Goal: Task Accomplishment & Management: Complete application form

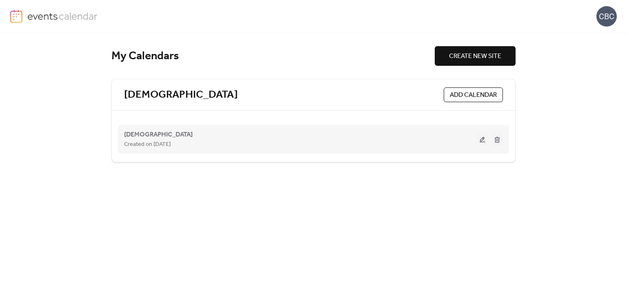
click at [480, 139] on button at bounding box center [482, 139] width 11 height 12
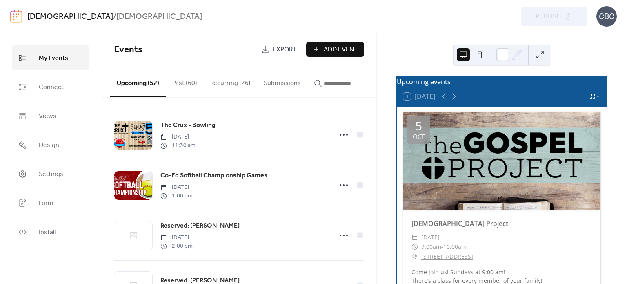
click at [596, 99] on icon at bounding box center [598, 96] width 5 height 5
click at [585, 110] on span "Month" at bounding box center [581, 110] width 15 height 7
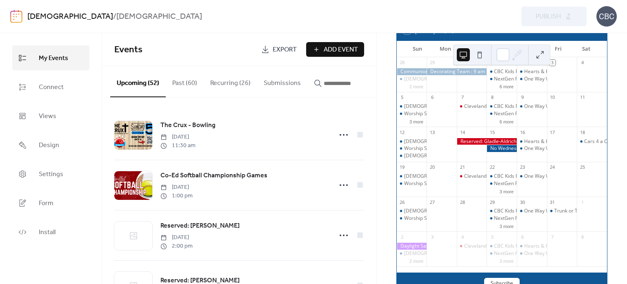
scroll to position [82, 0]
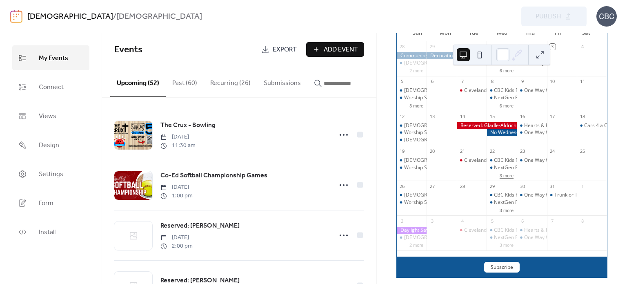
click at [502, 178] on button "3 more" at bounding box center [506, 174] width 20 height 7
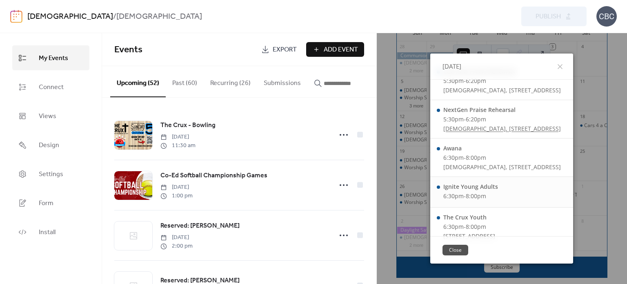
scroll to position [27, 0]
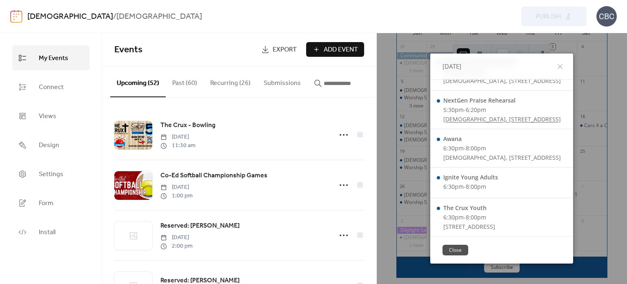
click at [442, 250] on button "Close" at bounding box center [455, 249] width 26 height 11
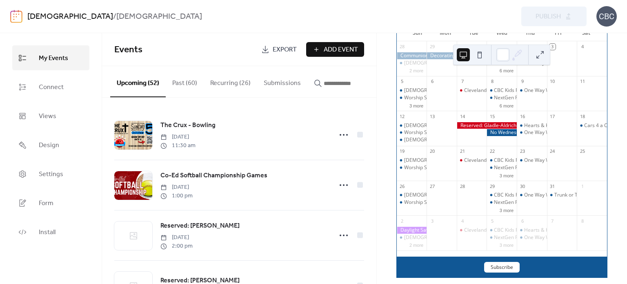
click at [325, 49] on span "Add Event" at bounding box center [341, 50] width 34 height 10
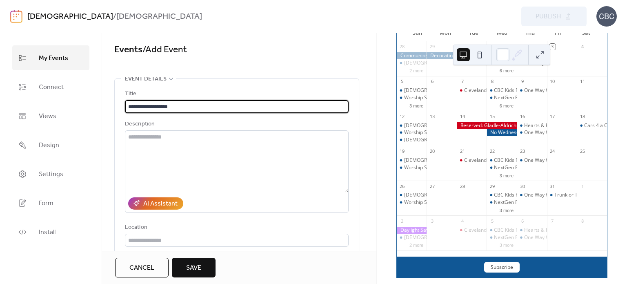
type input "**********"
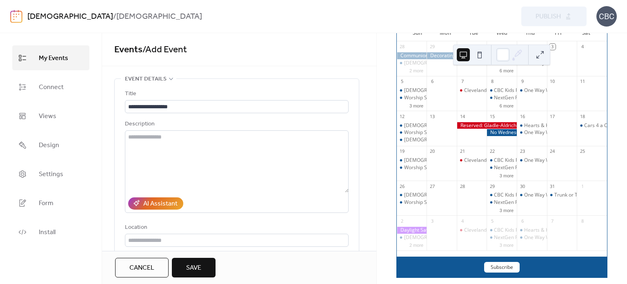
click at [143, 269] on span "Cancel" at bounding box center [141, 268] width 25 height 10
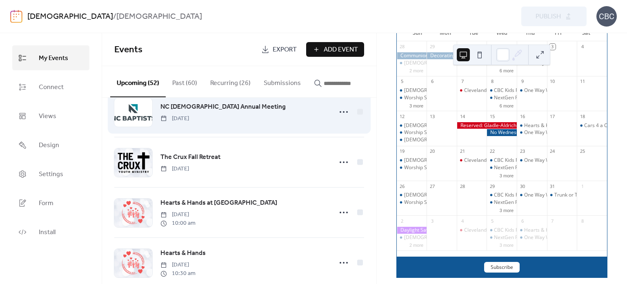
scroll to position [571, 0]
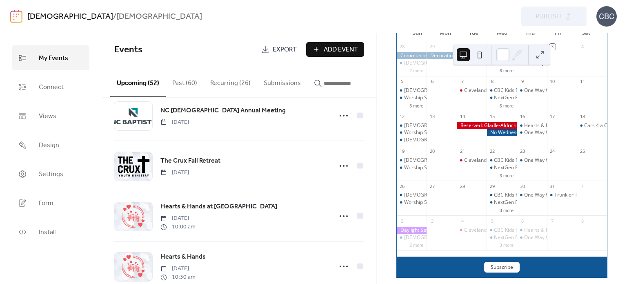
click at [222, 83] on button "Recurring (26)" at bounding box center [230, 81] width 53 height 30
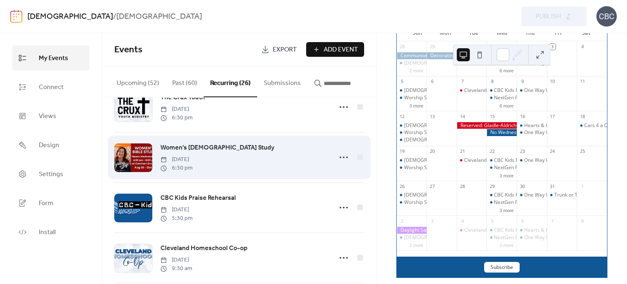
scroll to position [1020, 0]
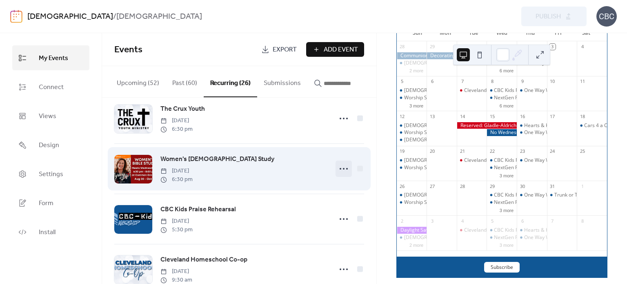
click at [343, 169] on circle at bounding box center [344, 169] width 2 height 2
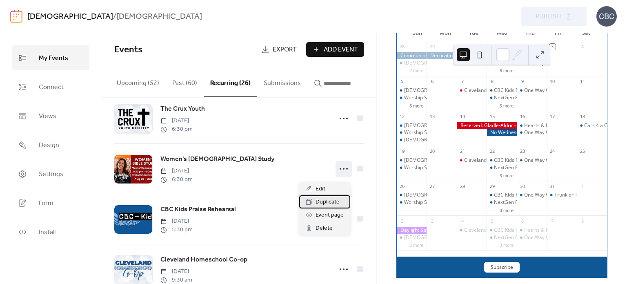
click at [327, 202] on span "Duplicate" at bounding box center [328, 202] width 24 height 10
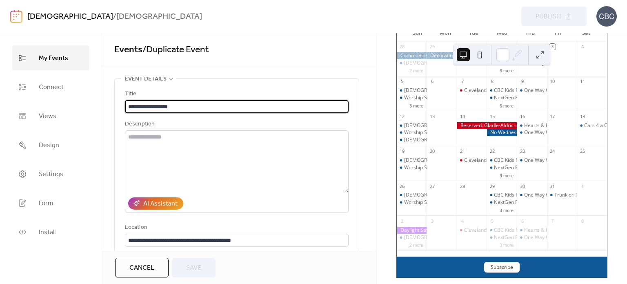
type input "**********"
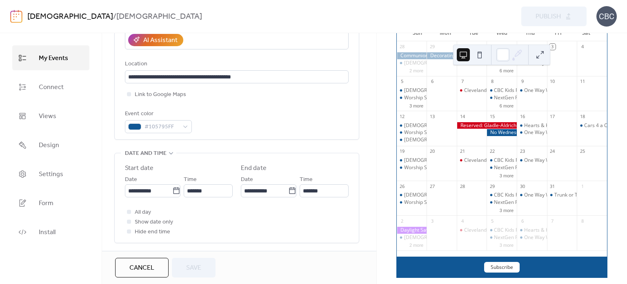
scroll to position [204, 0]
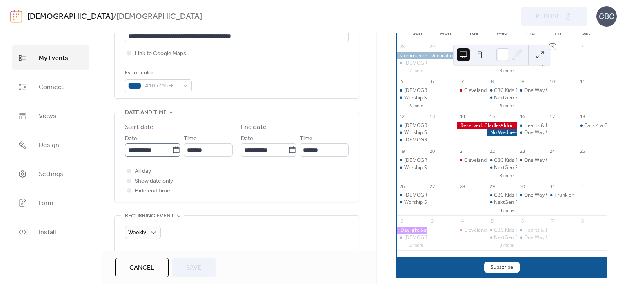
click at [174, 151] on icon at bounding box center [176, 150] width 8 height 8
click at [172, 151] on input "**********" at bounding box center [148, 149] width 47 height 13
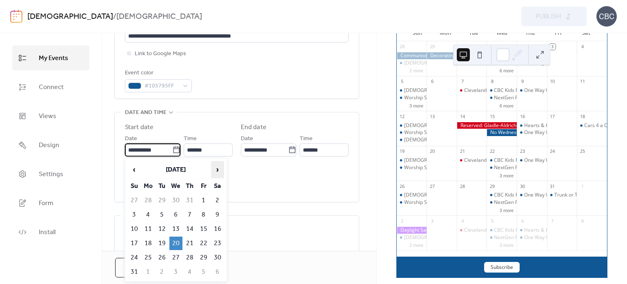
click at [218, 168] on span "›" at bounding box center [217, 169] width 12 height 16
click at [174, 239] on td "22" at bounding box center [175, 242] width 13 height 13
type input "**********"
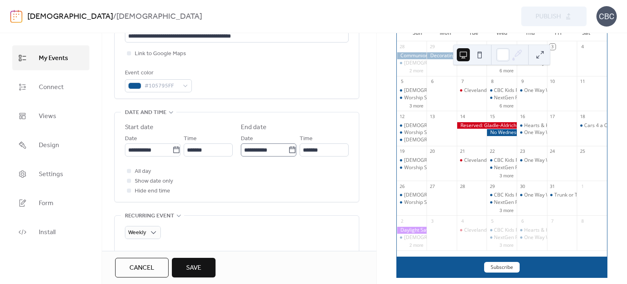
click at [289, 150] on icon at bounding box center [292, 150] width 8 height 8
click at [288, 150] on input "**********" at bounding box center [264, 149] width 47 height 13
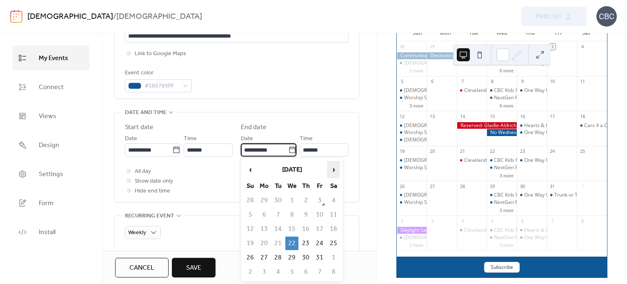
click at [336, 171] on span "›" at bounding box center [333, 169] width 12 height 16
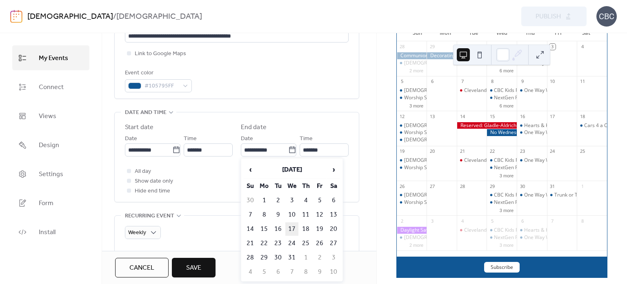
click at [292, 225] on td "17" at bounding box center [291, 228] width 13 height 13
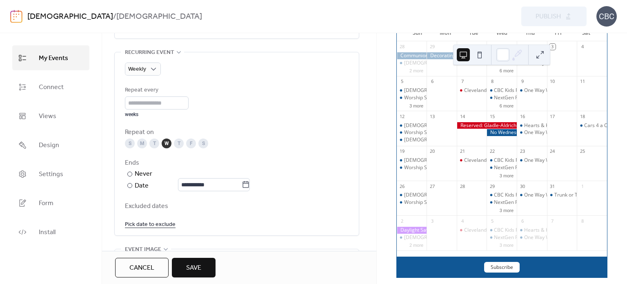
scroll to position [286, 0]
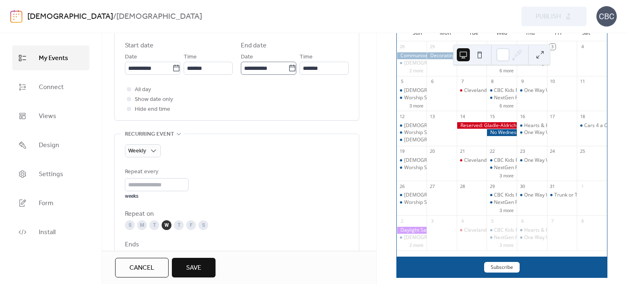
click at [288, 68] on icon at bounding box center [292, 68] width 8 height 8
click at [288, 68] on input "**********" at bounding box center [264, 68] width 47 height 13
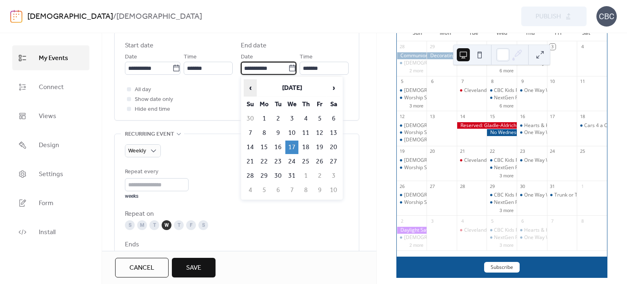
click at [251, 90] on span "‹" at bounding box center [250, 88] width 12 height 16
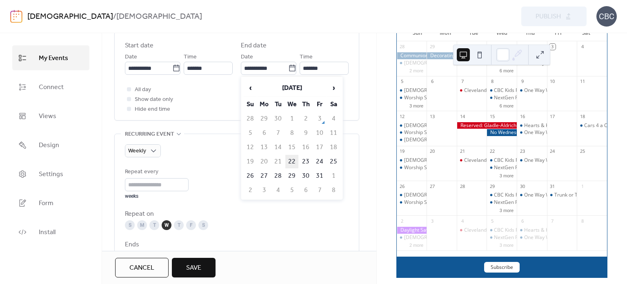
click at [292, 158] on td "22" at bounding box center [291, 161] width 13 height 13
type input "**********"
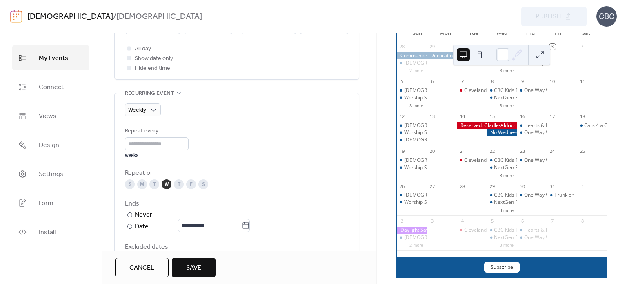
scroll to position [367, 0]
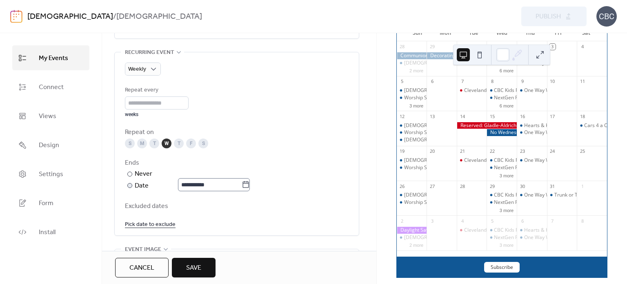
click at [250, 185] on icon at bounding box center [246, 184] width 8 height 8
click at [242, 185] on input "**********" at bounding box center [210, 184] width 64 height 13
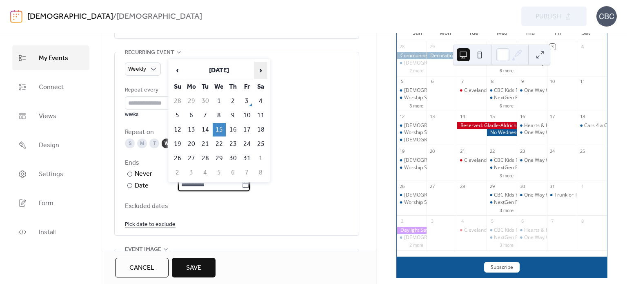
click at [259, 70] on span "›" at bounding box center [261, 70] width 12 height 16
click at [222, 126] on td "17" at bounding box center [219, 129] width 13 height 13
type input "**********"
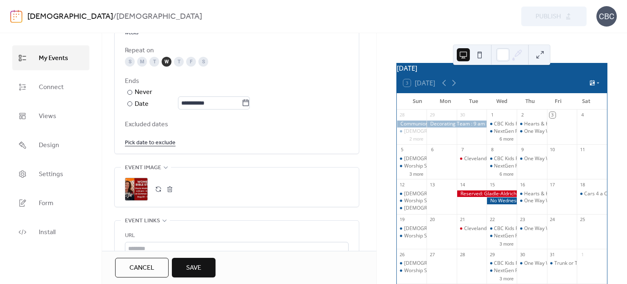
scroll to position [0, 0]
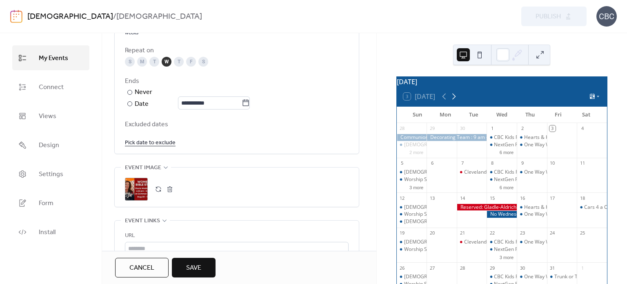
click at [455, 100] on icon at bounding box center [454, 96] width 10 height 10
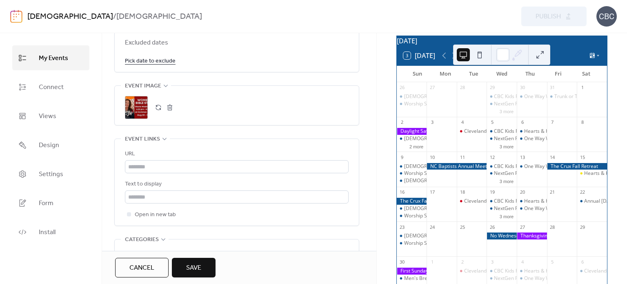
scroll to position [490, 0]
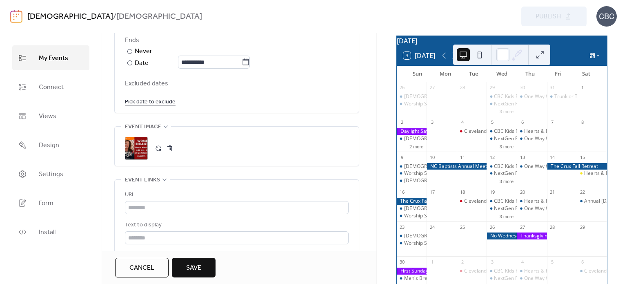
click at [164, 102] on link "Pick date to exclude" at bounding box center [150, 101] width 51 height 10
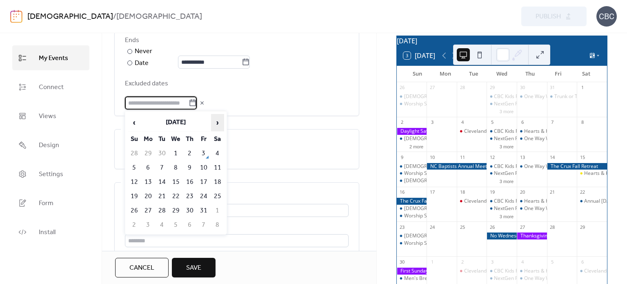
click at [218, 122] on span "›" at bounding box center [217, 122] width 12 height 16
click at [175, 207] on td "26" at bounding box center [175, 210] width 13 height 13
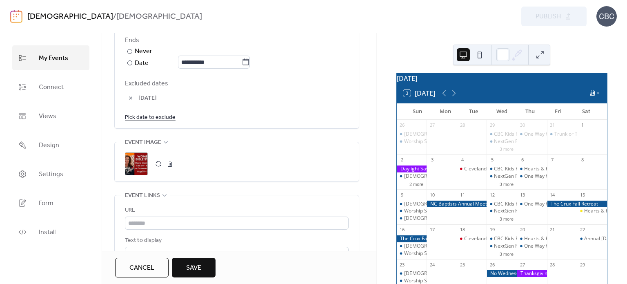
scroll to position [0, 0]
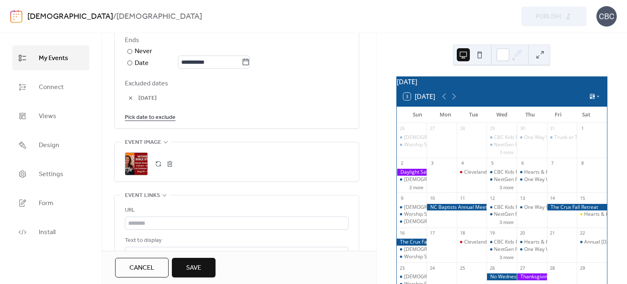
click at [457, 101] on icon at bounding box center [454, 96] width 10 height 10
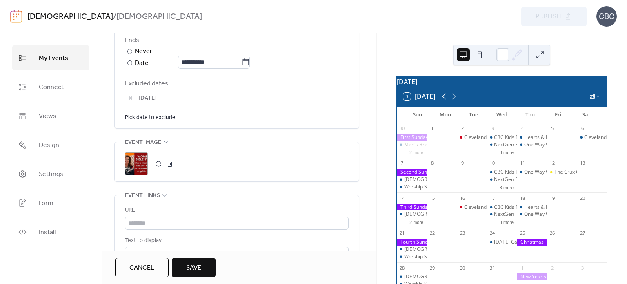
click at [444, 100] on icon at bounding box center [444, 96] width 4 height 6
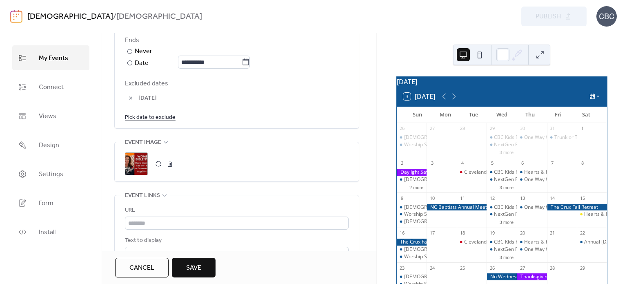
click at [310, 94] on span "[DATE]" at bounding box center [243, 98] width 210 height 10
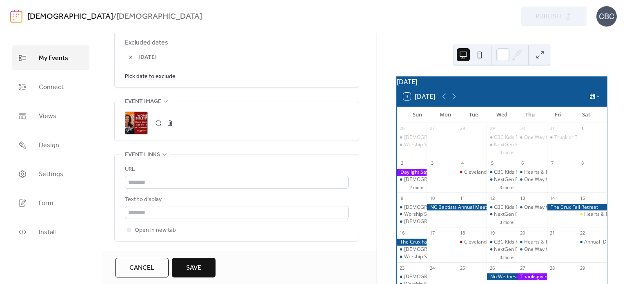
click at [169, 120] on button "button" at bounding box center [169, 122] width 11 height 11
click at [139, 124] on icon at bounding box center [136, 122] width 13 height 13
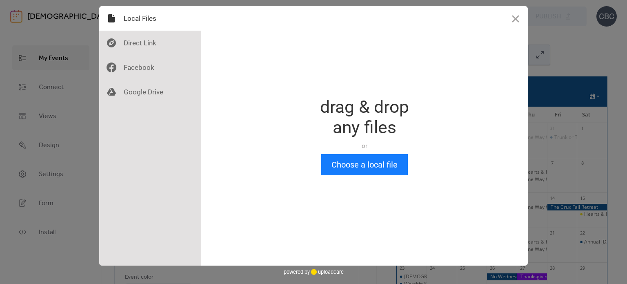
scroll to position [0, 0]
click at [365, 165] on button "Choose a local file" at bounding box center [364, 164] width 87 height 21
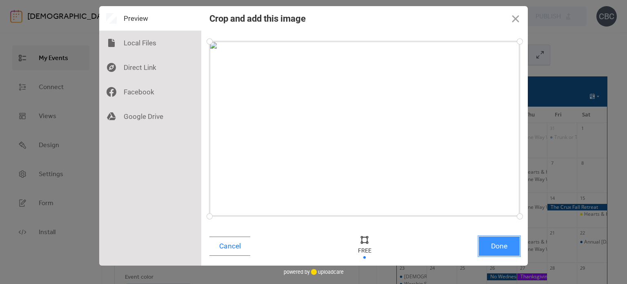
click at [490, 246] on button "Done" at bounding box center [499, 245] width 41 height 19
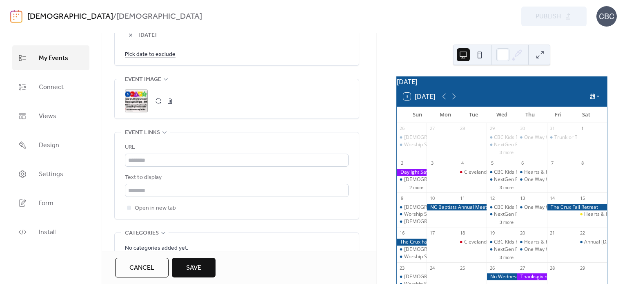
scroll to position [571, 0]
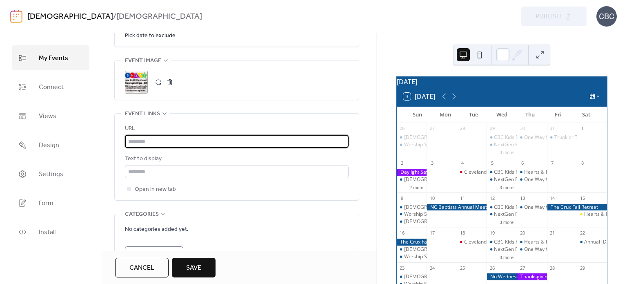
click at [145, 140] on input "text" at bounding box center [237, 141] width 224 height 13
paste input "**********"
type input "**********"
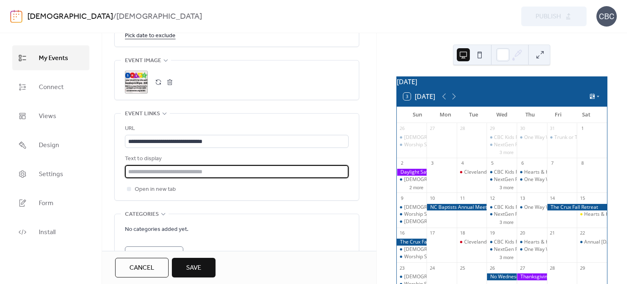
click at [150, 170] on input "text" at bounding box center [237, 171] width 224 height 13
type input "*********"
click at [356, 165] on div "**********" at bounding box center [237, 156] width 244 height 87
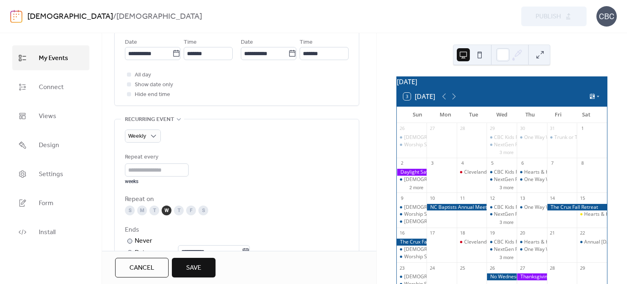
scroll to position [301, 0]
click at [198, 268] on span "Save" at bounding box center [193, 268] width 15 height 10
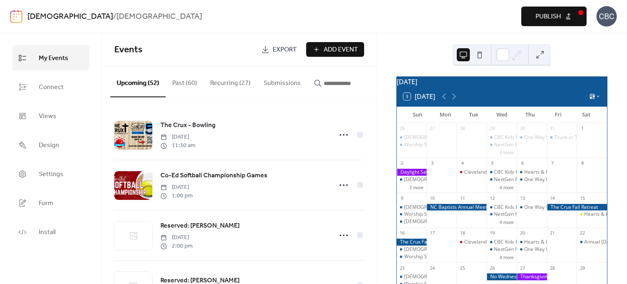
click at [558, 14] on span "Publish" at bounding box center [548, 17] width 25 height 10
click at [454, 99] on icon at bounding box center [454, 96] width 4 height 6
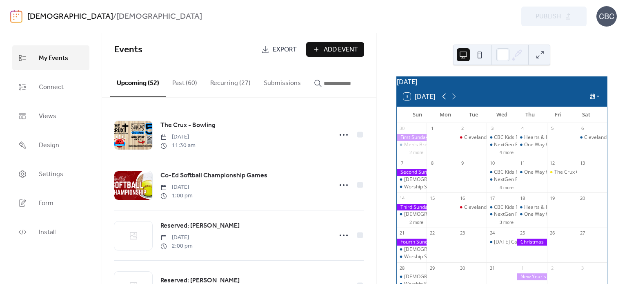
click at [445, 101] on icon at bounding box center [444, 96] width 10 height 10
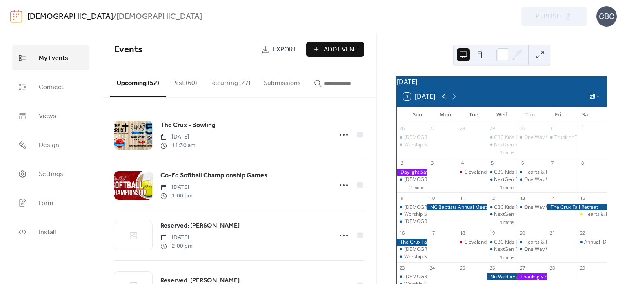
click at [444, 101] on icon at bounding box center [444, 96] width 10 height 10
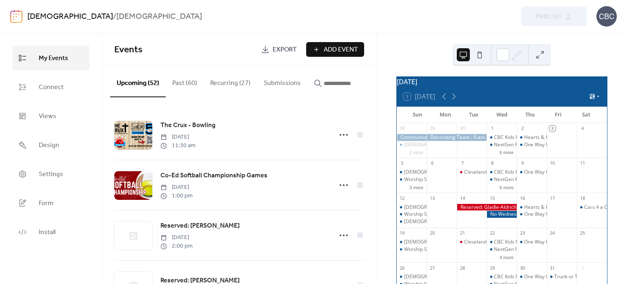
scroll to position [41, 0]
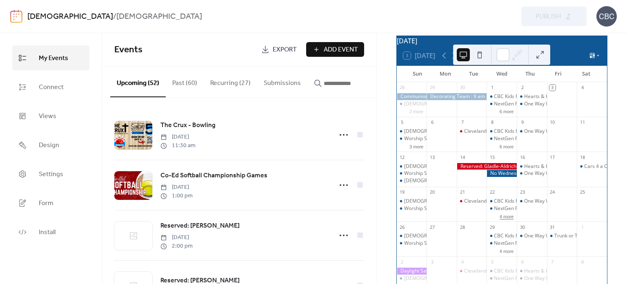
click at [501, 219] on button "4 more" at bounding box center [506, 215] width 20 height 7
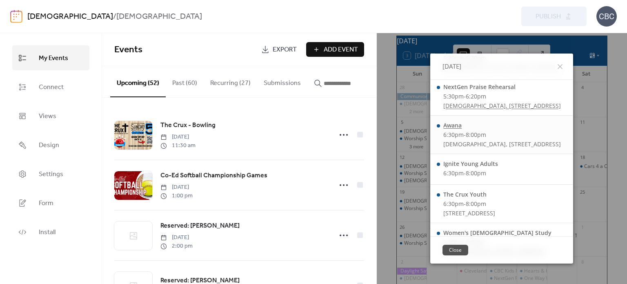
scroll to position [66, 0]
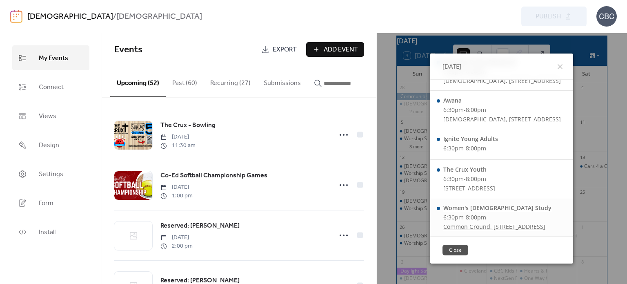
click at [454, 208] on div "Women's [DEMOGRAPHIC_DATA] Study" at bounding box center [497, 208] width 108 height 8
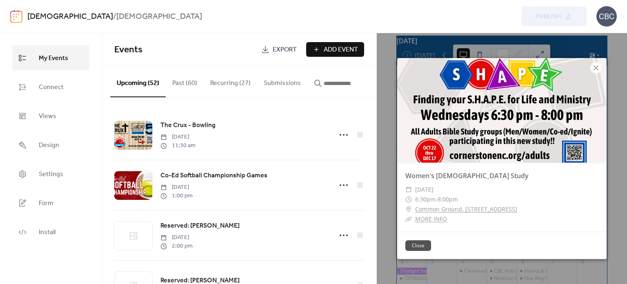
click at [418, 244] on button "Close" at bounding box center [418, 245] width 26 height 11
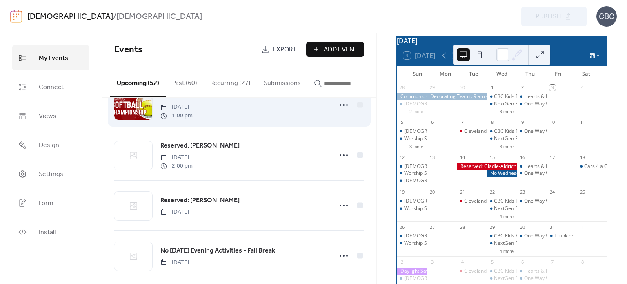
scroll to position [82, 0]
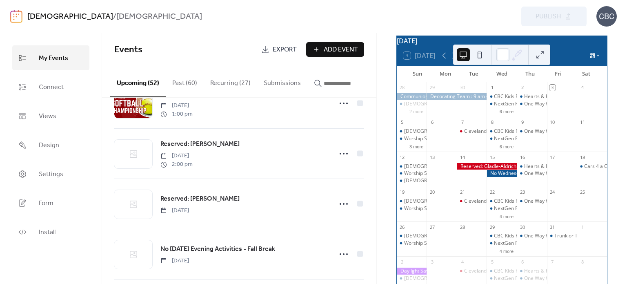
click at [227, 82] on button "Recurring (27)" at bounding box center [230, 81] width 53 height 30
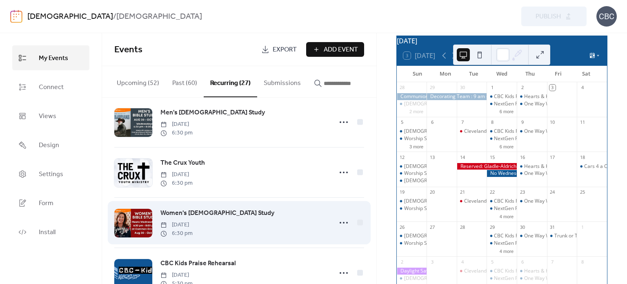
scroll to position [952, 0]
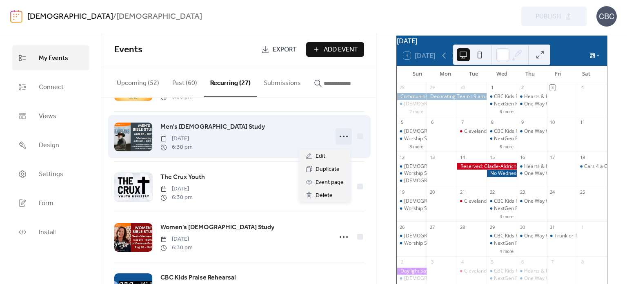
click at [340, 140] on icon at bounding box center [343, 136] width 13 height 13
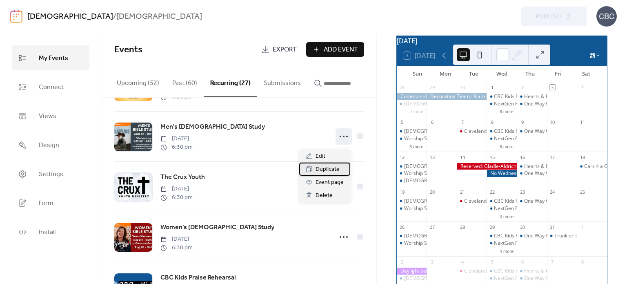
click at [335, 167] on span "Duplicate" at bounding box center [328, 169] width 24 height 10
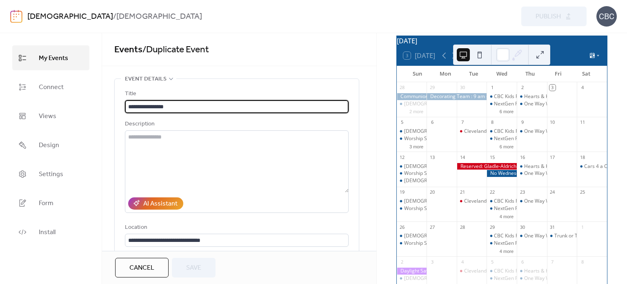
type input "**********"
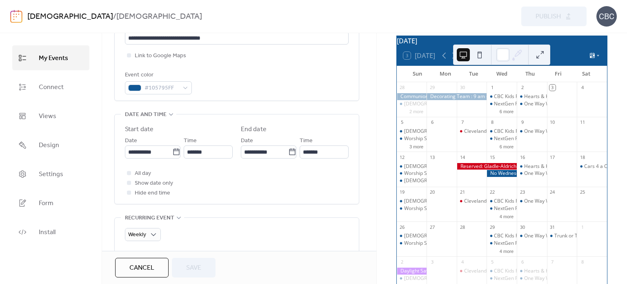
scroll to position [204, 0]
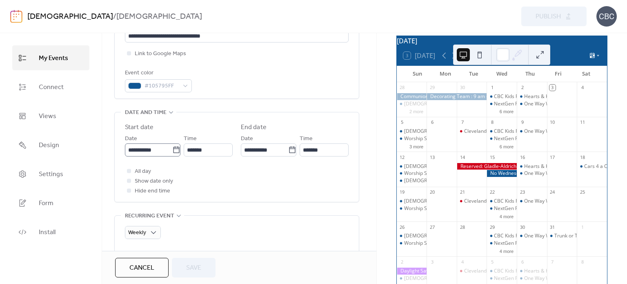
click at [173, 149] on icon at bounding box center [176, 150] width 8 height 8
click at [172, 149] on input "**********" at bounding box center [148, 149] width 47 height 13
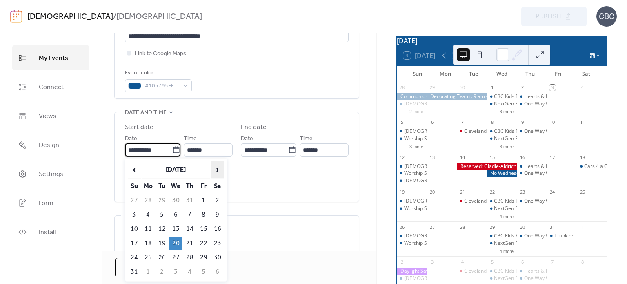
click at [216, 169] on span "›" at bounding box center [217, 169] width 12 height 16
click at [216, 170] on span "›" at bounding box center [217, 169] width 12 height 16
click at [175, 240] on td "22" at bounding box center [175, 242] width 13 height 13
type input "**********"
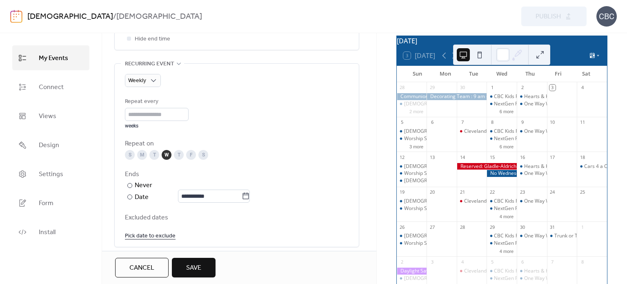
scroll to position [367, 0]
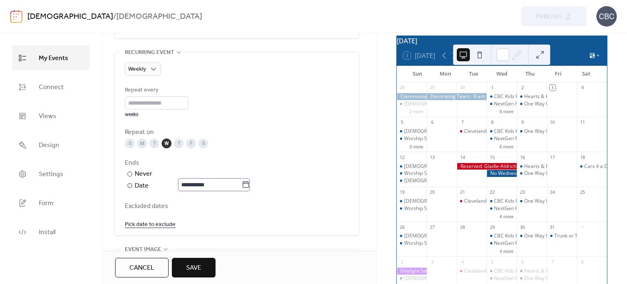
click at [249, 182] on icon at bounding box center [246, 184] width 6 height 7
click at [242, 182] on input "**********" at bounding box center [210, 184] width 64 height 13
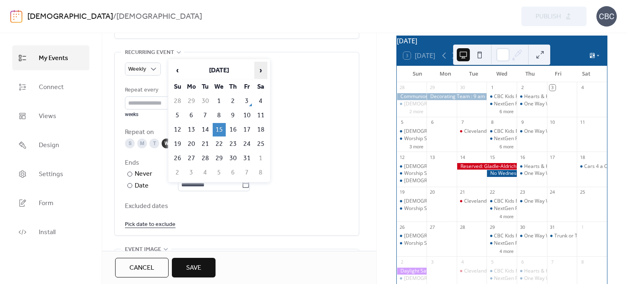
click at [258, 71] on span "›" at bounding box center [261, 70] width 12 height 16
click at [220, 123] on td "17" at bounding box center [219, 129] width 13 height 13
type input "**********"
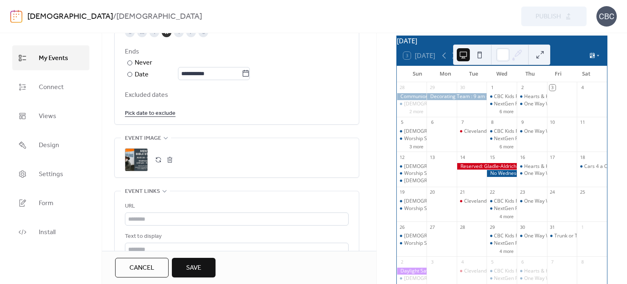
scroll to position [490, 0]
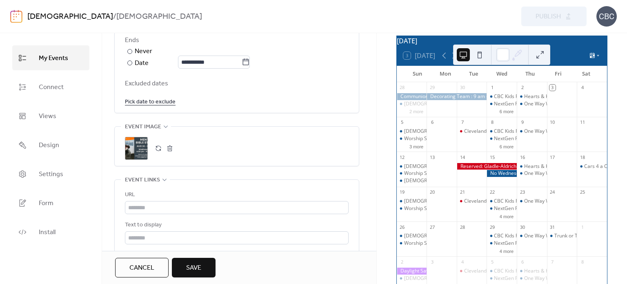
click at [165, 100] on link "Pick date to exclude" at bounding box center [150, 101] width 51 height 10
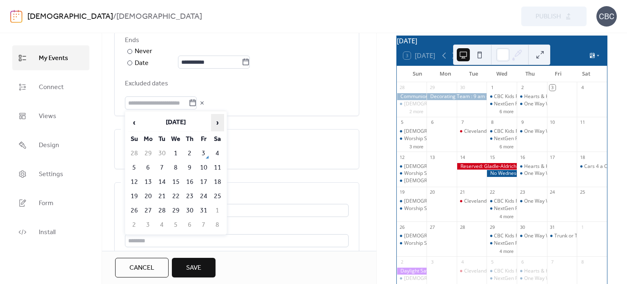
click at [214, 124] on span "›" at bounding box center [217, 122] width 12 height 16
click at [177, 206] on td "26" at bounding box center [175, 210] width 13 height 13
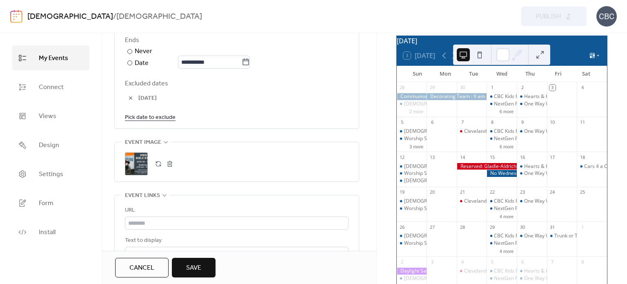
click at [168, 165] on button "button" at bounding box center [169, 163] width 11 height 11
click at [136, 163] on icon at bounding box center [136, 163] width 11 height 11
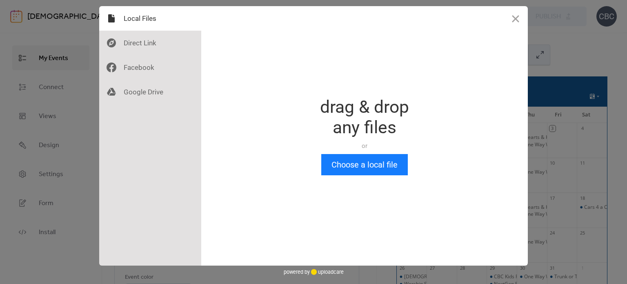
scroll to position [0, 0]
click at [357, 163] on button "Choose a local file" at bounding box center [364, 164] width 87 height 21
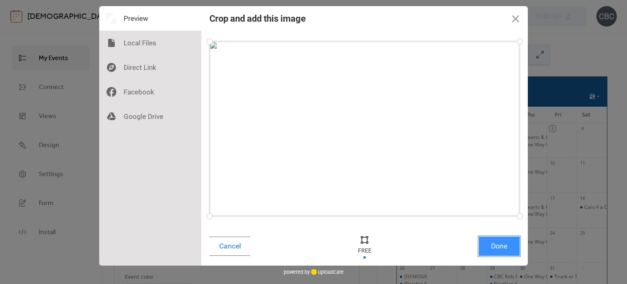
click at [489, 243] on button "Done" at bounding box center [499, 245] width 41 height 19
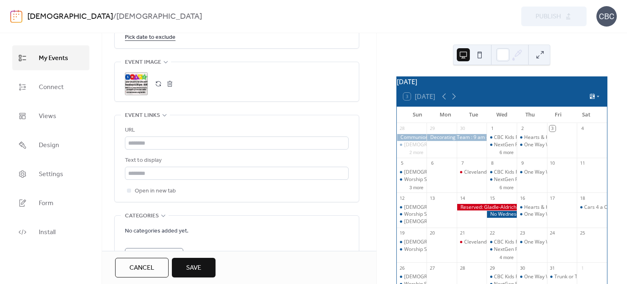
scroll to position [571, 0]
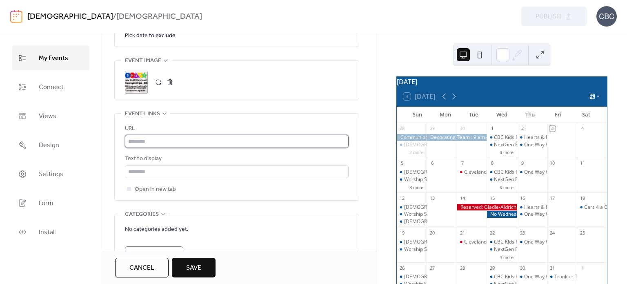
click at [160, 140] on input "text" at bounding box center [237, 141] width 224 height 13
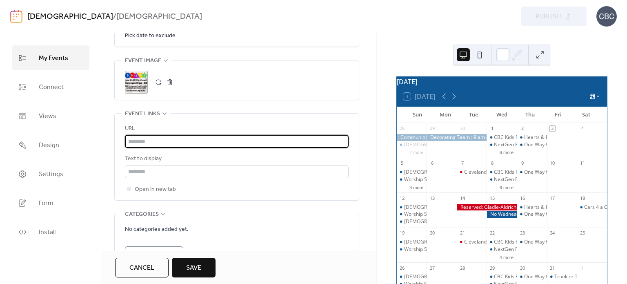
paste input "**********"
type input "**********"
click at [160, 169] on input "text" at bounding box center [237, 171] width 224 height 13
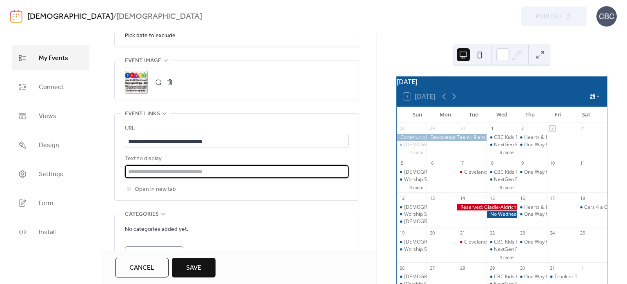
type input "*********"
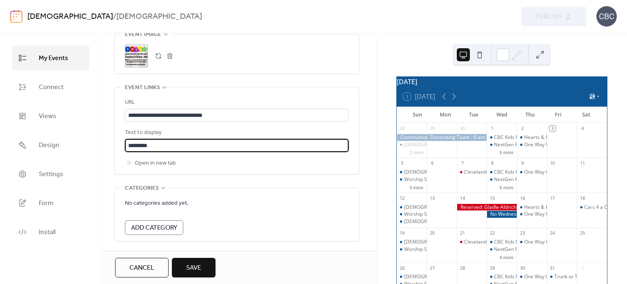
scroll to position [627, 0]
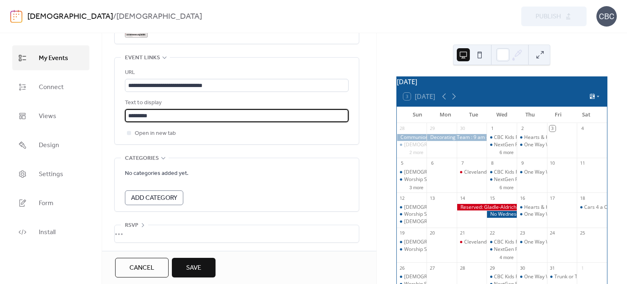
click at [193, 265] on span "Save" at bounding box center [193, 268] width 15 height 10
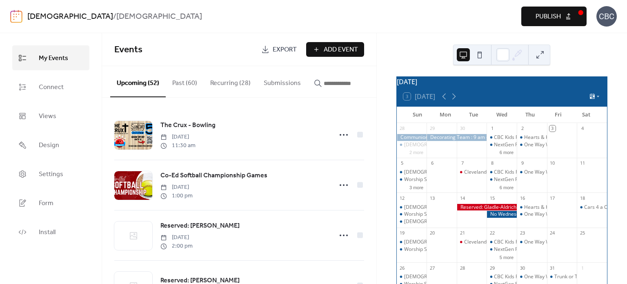
click at [558, 18] on span "Publish" at bounding box center [548, 17] width 25 height 10
click at [504, 260] on button "5 more" at bounding box center [506, 256] width 20 height 7
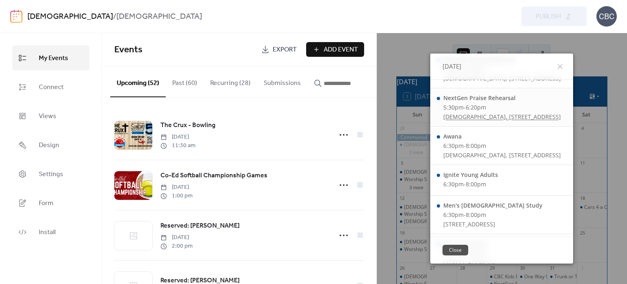
scroll to position [82, 0]
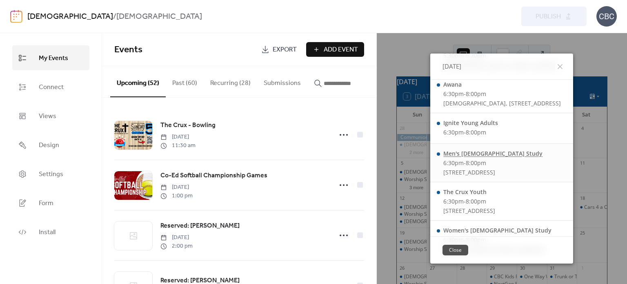
click at [455, 154] on div "Men's [DEMOGRAPHIC_DATA] Study" at bounding box center [492, 153] width 99 height 8
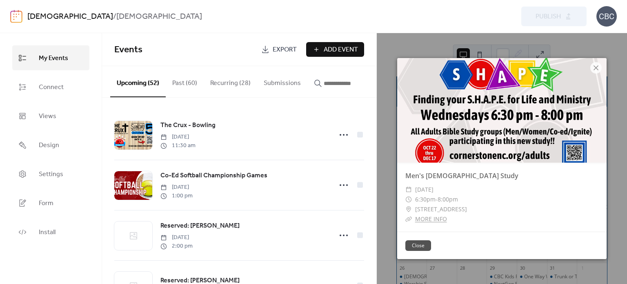
click at [418, 244] on button "Close" at bounding box center [418, 245] width 26 height 11
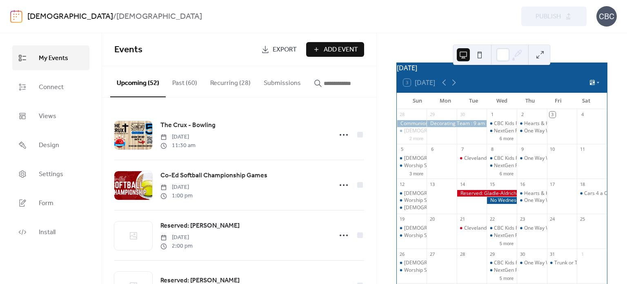
scroll to position [0, 0]
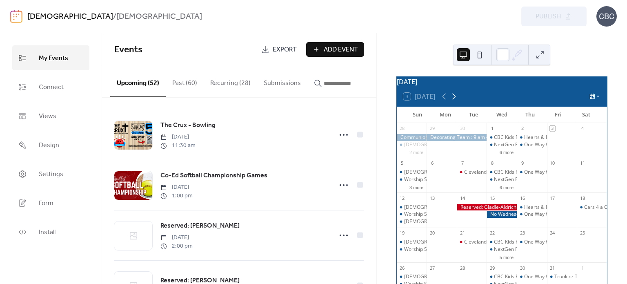
click at [455, 101] on icon at bounding box center [454, 96] width 10 height 10
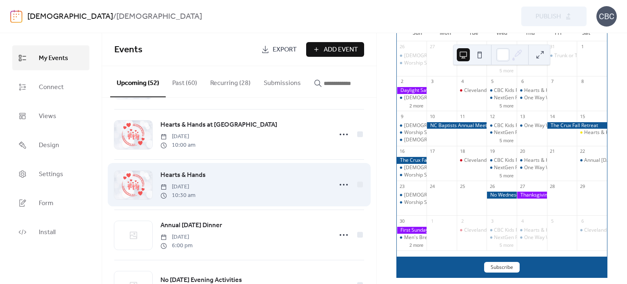
scroll to position [735, 0]
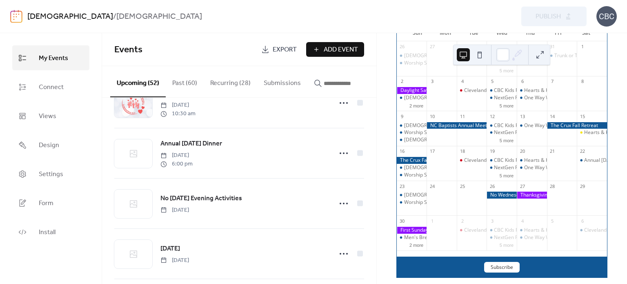
click at [227, 84] on button "Recurring (28)" at bounding box center [230, 81] width 53 height 30
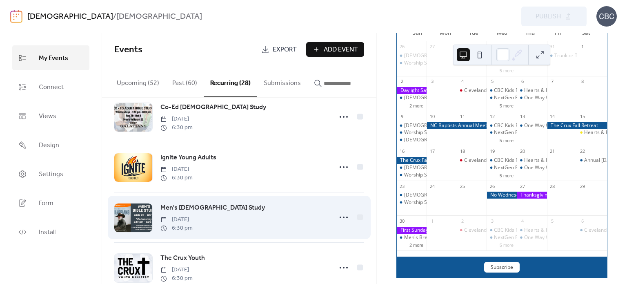
scroll to position [857, 0]
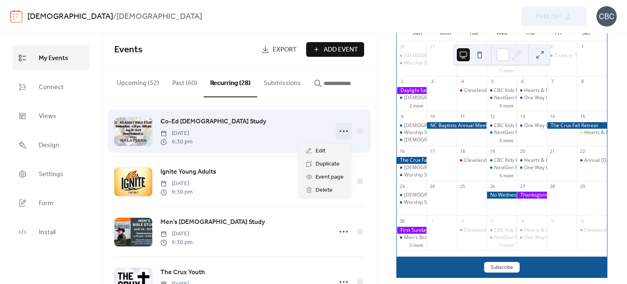
click at [340, 135] on icon at bounding box center [343, 130] width 13 height 13
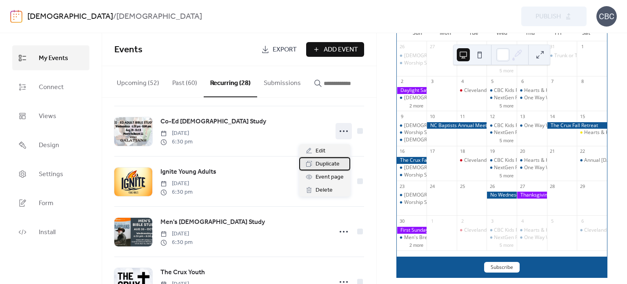
click at [338, 163] on span "Duplicate" at bounding box center [328, 164] width 24 height 10
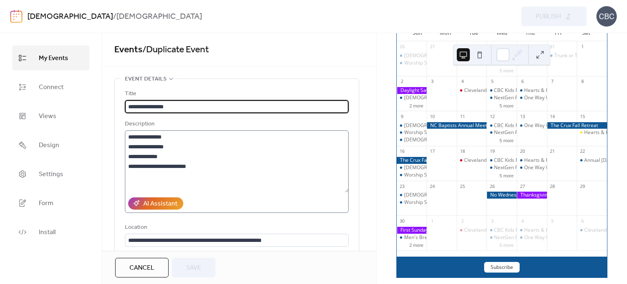
type input "**********"
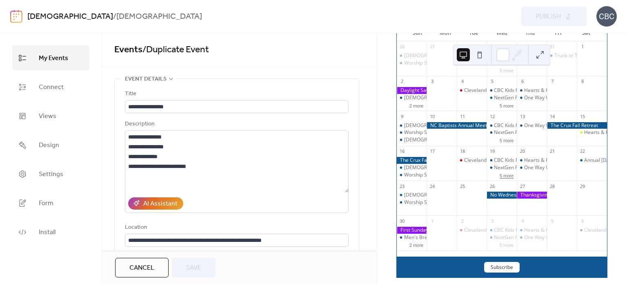
click at [501, 178] on button "5 more" at bounding box center [506, 174] width 20 height 7
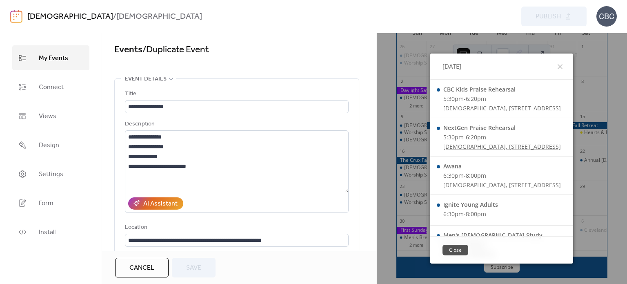
click at [442, 251] on button "Close" at bounding box center [455, 249] width 26 height 11
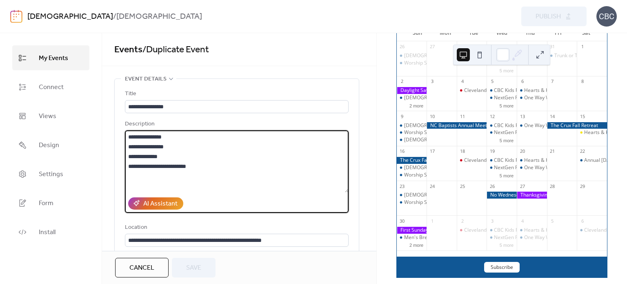
drag, startPoint x: 129, startPoint y: 145, endPoint x: 209, endPoint y: 167, distance: 82.6
click at [209, 167] on textarea "**********" at bounding box center [237, 161] width 224 height 62
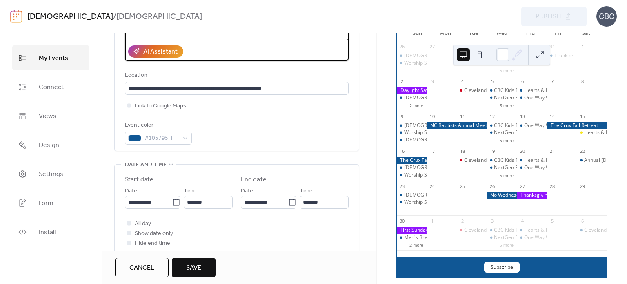
scroll to position [163, 0]
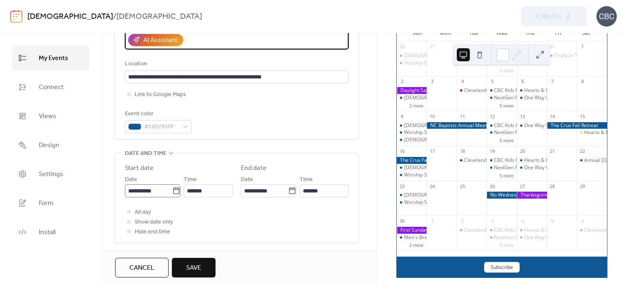
type textarea "**********"
click at [173, 191] on icon at bounding box center [176, 191] width 8 height 8
click at [172, 191] on input "**********" at bounding box center [148, 190] width 47 height 13
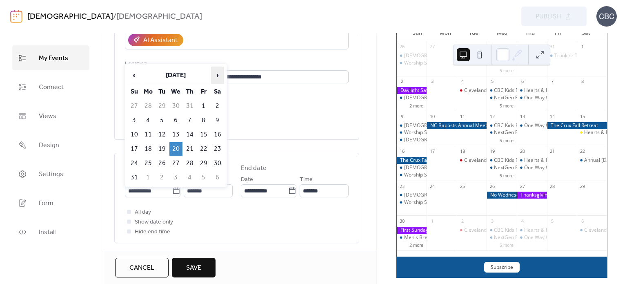
click at [215, 71] on span "›" at bounding box center [217, 75] width 12 height 16
click at [174, 132] on td "15" at bounding box center [175, 134] width 13 height 13
type input "**********"
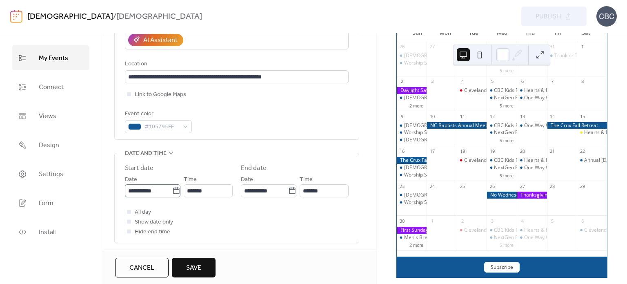
click at [173, 191] on icon at bounding box center [176, 191] width 8 height 8
click at [172, 191] on input "**********" at bounding box center [148, 190] width 47 height 13
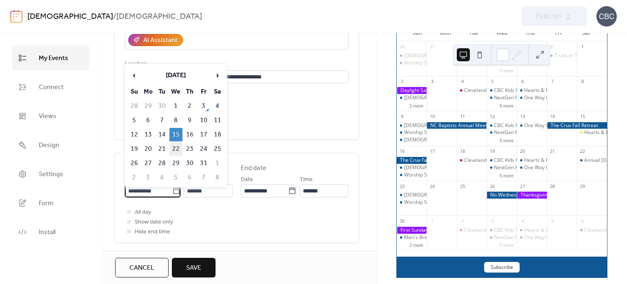
click at [178, 147] on td "22" at bounding box center [175, 148] width 13 height 13
type input "**********"
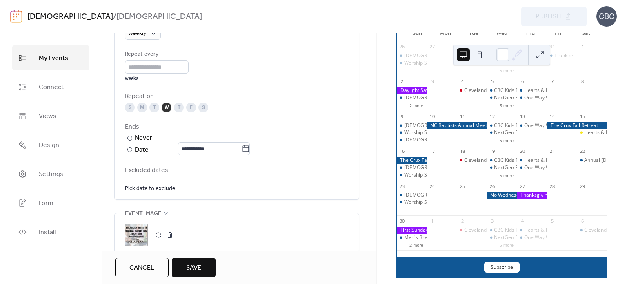
scroll to position [408, 0]
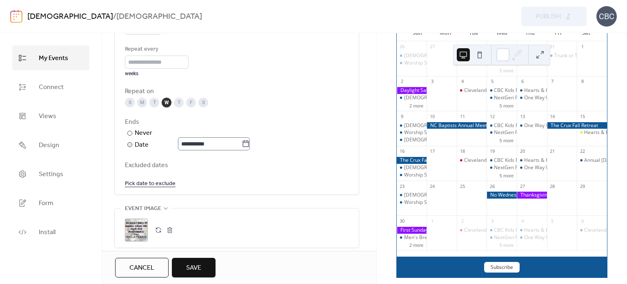
click at [250, 144] on icon at bounding box center [246, 144] width 8 height 8
click at [242, 144] on input "**********" at bounding box center [210, 143] width 64 height 13
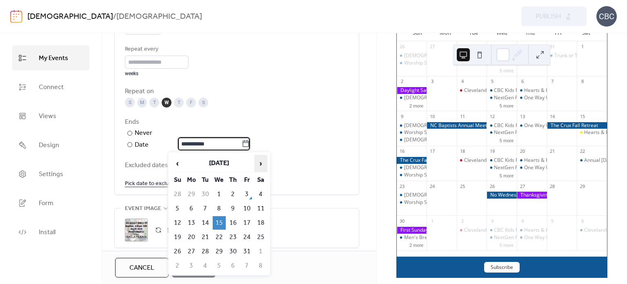
click at [260, 162] on span "›" at bounding box center [261, 163] width 12 height 16
click at [218, 219] on td "17" at bounding box center [219, 222] width 13 height 13
type input "**********"
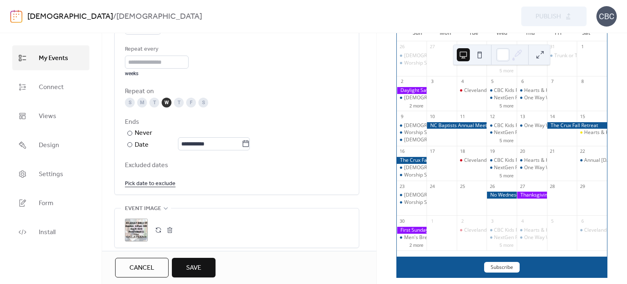
scroll to position [449, 0]
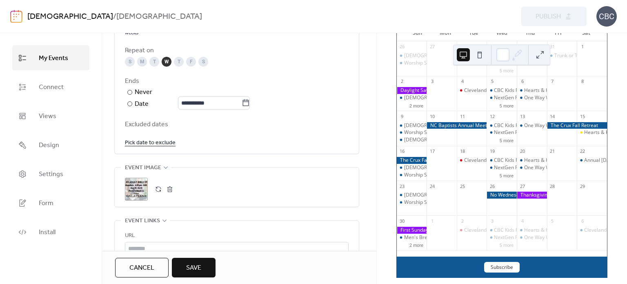
click at [155, 144] on link "Pick date to exclude" at bounding box center [150, 142] width 51 height 10
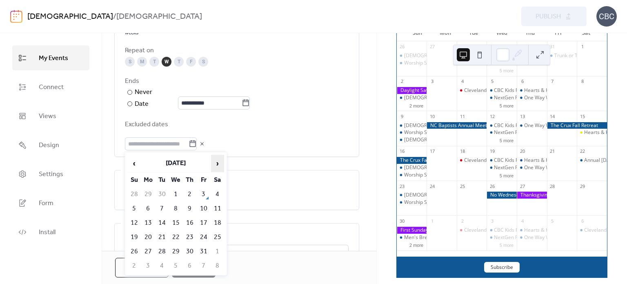
click at [217, 163] on span "›" at bounding box center [217, 163] width 12 height 16
click at [177, 249] on td "26" at bounding box center [175, 250] width 13 height 13
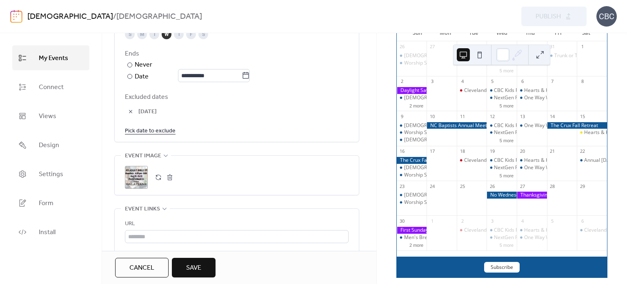
scroll to position [490, 0]
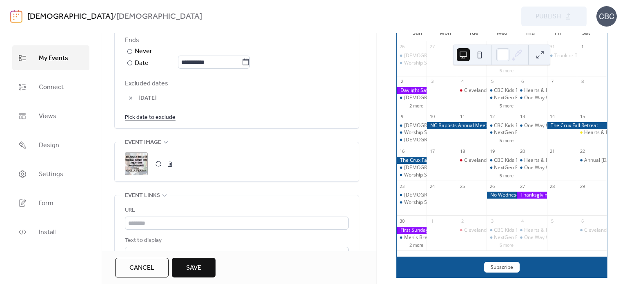
click at [169, 162] on button "button" at bounding box center [169, 163] width 11 height 11
click at [140, 165] on icon at bounding box center [136, 163] width 13 height 13
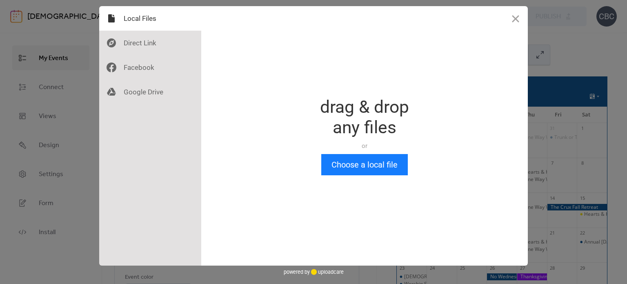
scroll to position [0, 0]
click at [356, 164] on button "Choose a local file" at bounding box center [364, 164] width 87 height 21
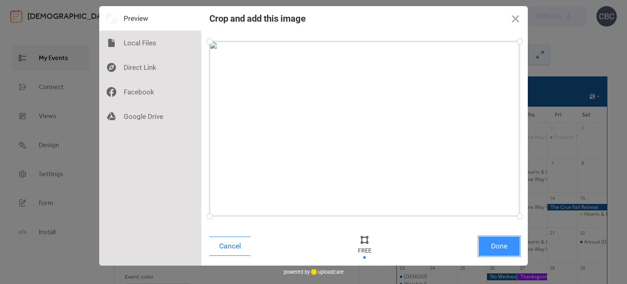
click at [490, 244] on button "Done" at bounding box center [499, 245] width 41 height 19
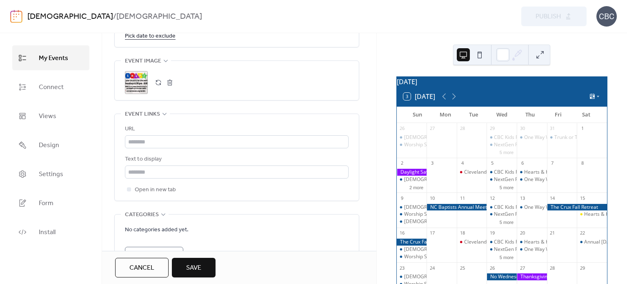
scroll to position [571, 0]
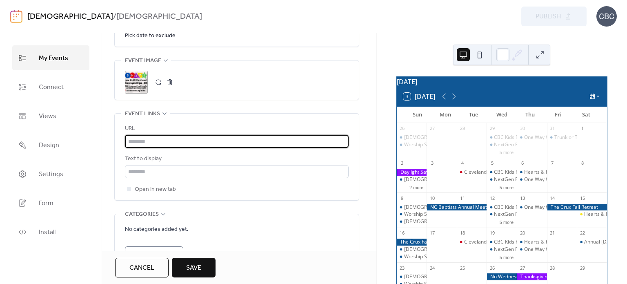
click at [160, 140] on input "text" at bounding box center [237, 141] width 224 height 13
paste input "**********"
type input "**********"
click at [148, 170] on input "text" at bounding box center [237, 171] width 224 height 13
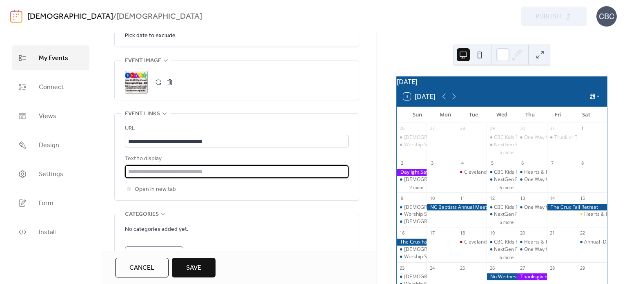
type input "*********"
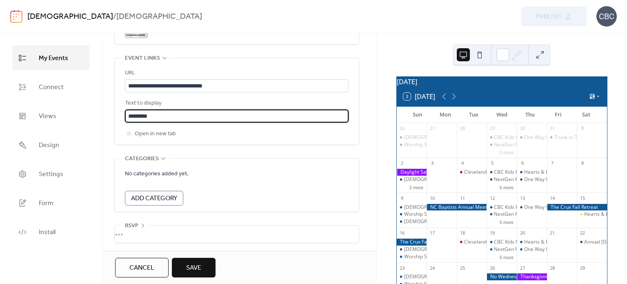
scroll to position [627, 0]
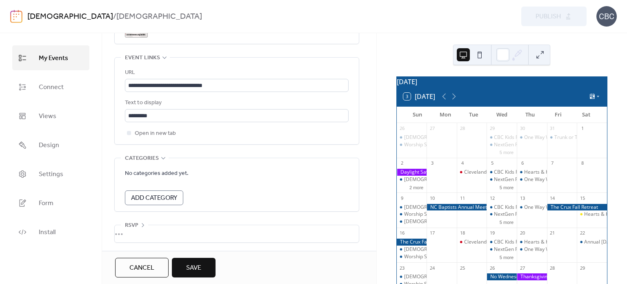
click at [201, 267] on span "Save" at bounding box center [193, 268] width 15 height 10
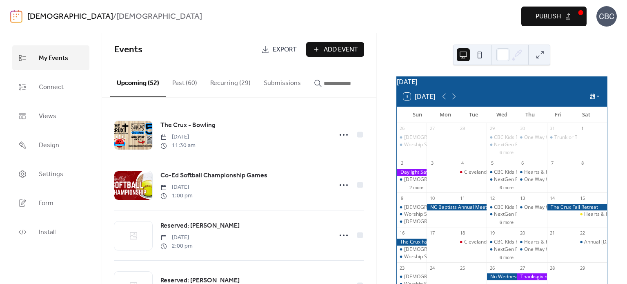
click at [529, 8] on button "Publish" at bounding box center [553, 17] width 65 height 20
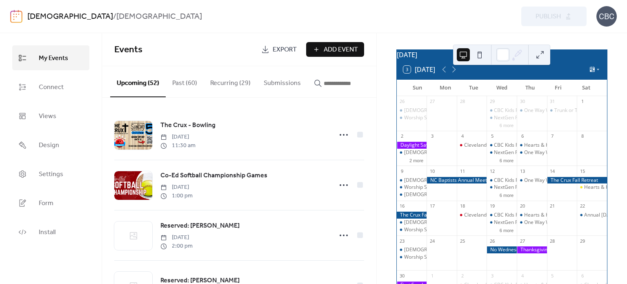
scroll to position [41, 0]
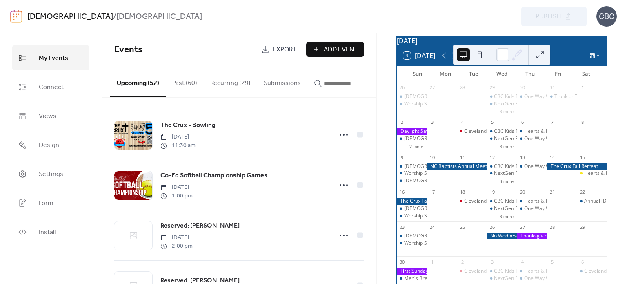
click at [542, 53] on button at bounding box center [539, 54] width 13 height 13
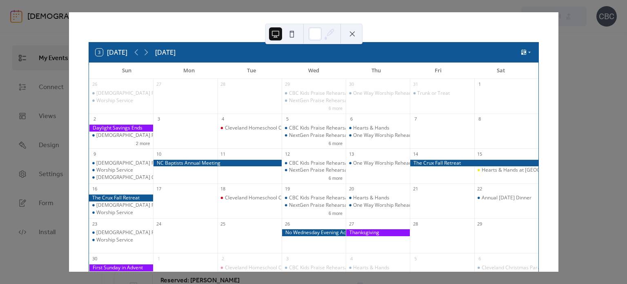
scroll to position [0, 0]
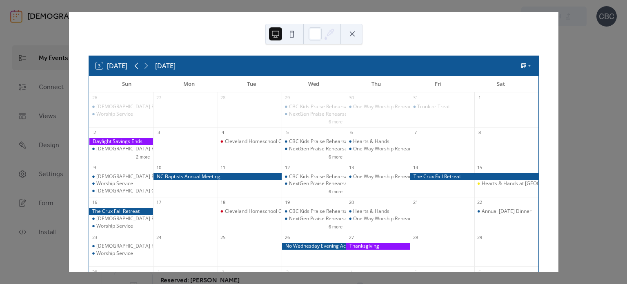
click at [139, 61] on icon at bounding box center [136, 66] width 10 height 10
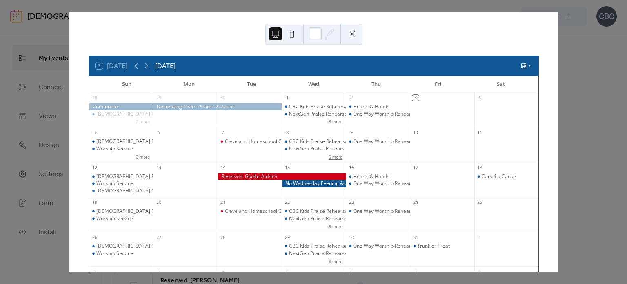
click at [330, 156] on button "6 more" at bounding box center [335, 156] width 20 height 7
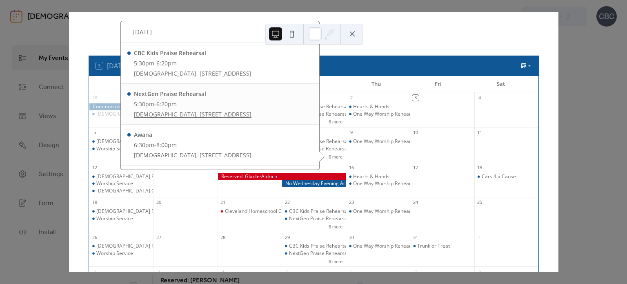
scroll to position [82, 0]
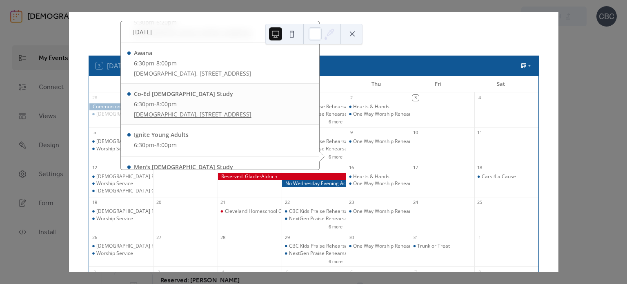
click at [164, 98] on div "Co-Ed [DEMOGRAPHIC_DATA] Study" at bounding box center [193, 93] width 118 height 9
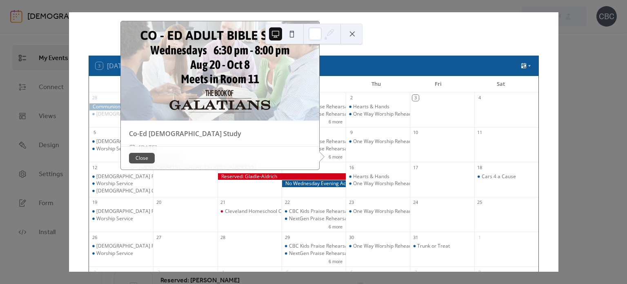
click at [138, 153] on button "Close" at bounding box center [142, 158] width 26 height 11
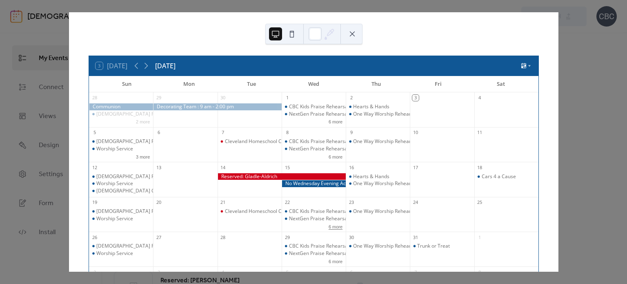
click at [329, 225] on button "6 more" at bounding box center [335, 225] width 20 height 7
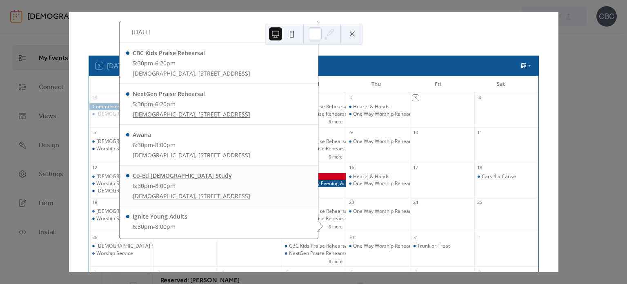
click at [150, 180] on div "Co-Ed [DEMOGRAPHIC_DATA] Study" at bounding box center [192, 175] width 118 height 9
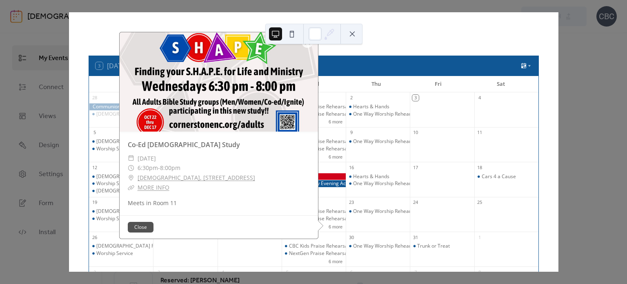
click at [143, 226] on button "Close" at bounding box center [141, 227] width 26 height 11
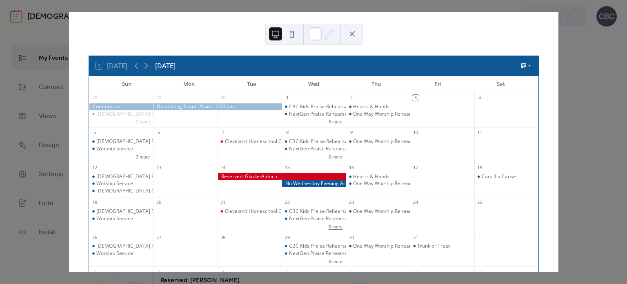
click at [327, 226] on button "6 more" at bounding box center [335, 225] width 20 height 7
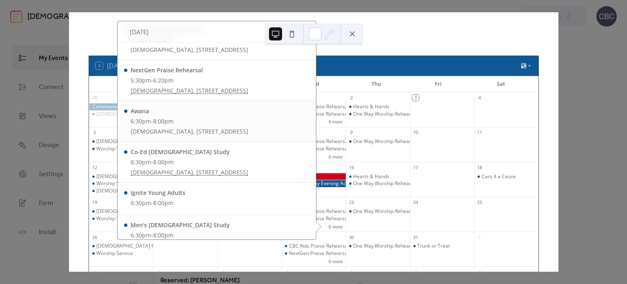
scroll to position [41, 0]
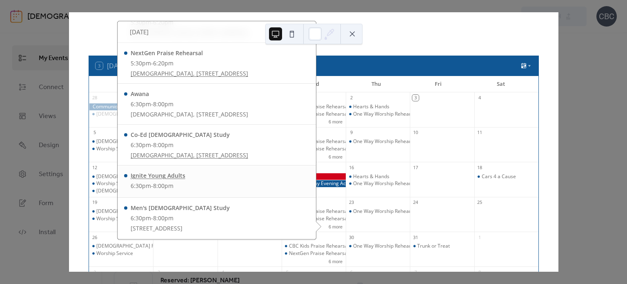
click at [165, 180] on div "Ignite Young Adults" at bounding box center [158, 175] width 55 height 9
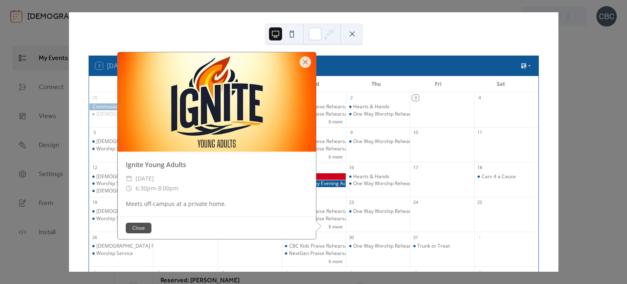
click at [137, 224] on button "Close" at bounding box center [139, 227] width 26 height 11
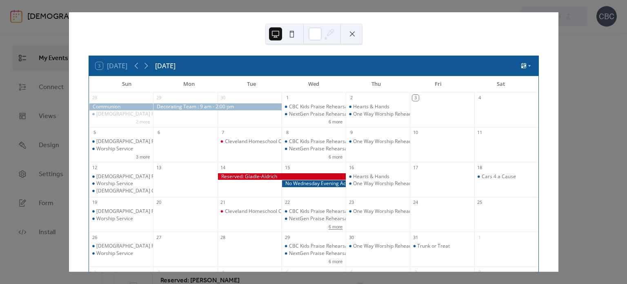
click at [329, 225] on button "6 more" at bounding box center [335, 225] width 20 height 7
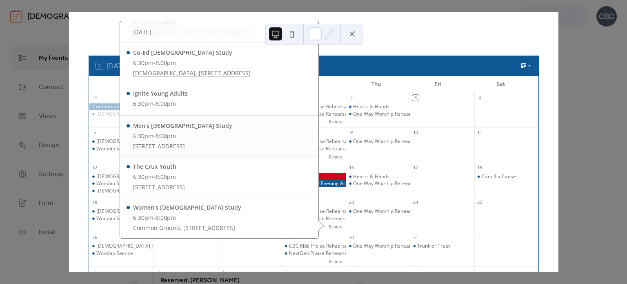
scroll to position [139, 0]
click at [159, 127] on div "Men's [DEMOGRAPHIC_DATA] Study" at bounding box center [182, 125] width 99 height 9
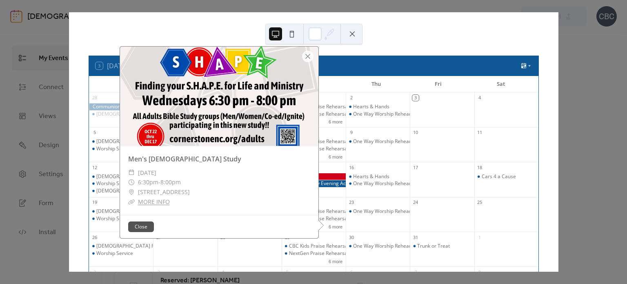
click at [141, 225] on button "Close" at bounding box center [141, 226] width 26 height 11
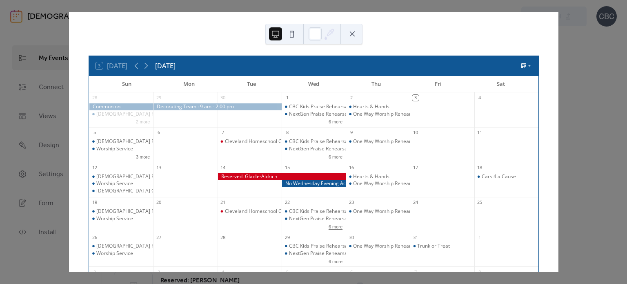
click at [331, 226] on button "6 more" at bounding box center [335, 225] width 20 height 7
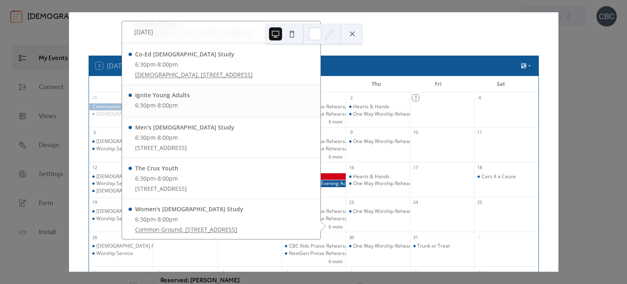
scroll to position [122, 0]
click at [186, 212] on div "Women's [DEMOGRAPHIC_DATA] Study" at bounding box center [189, 208] width 108 height 9
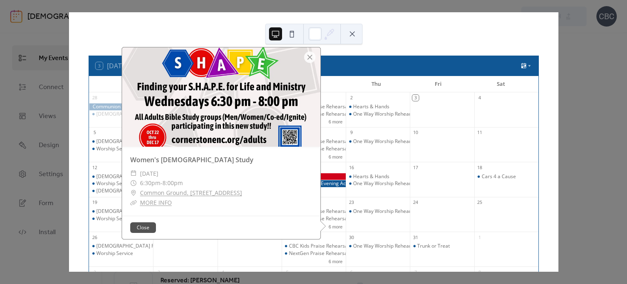
click at [142, 227] on button "Close" at bounding box center [143, 227] width 26 height 11
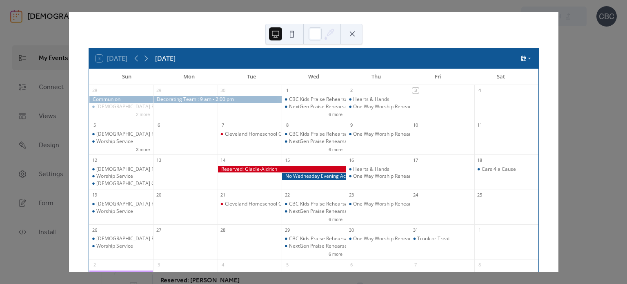
scroll to position [6, 0]
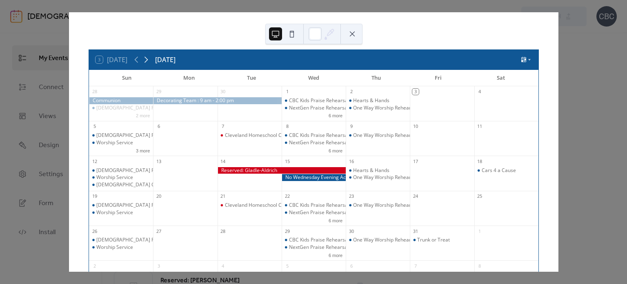
click at [147, 57] on icon at bounding box center [146, 60] width 4 height 6
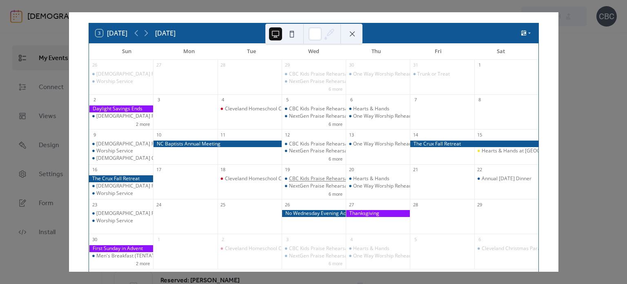
scroll to position [47, 0]
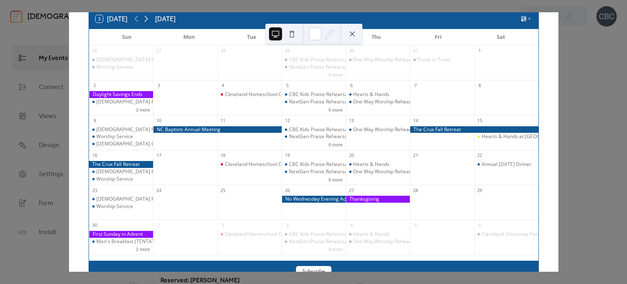
click at [147, 20] on icon at bounding box center [146, 19] width 4 height 6
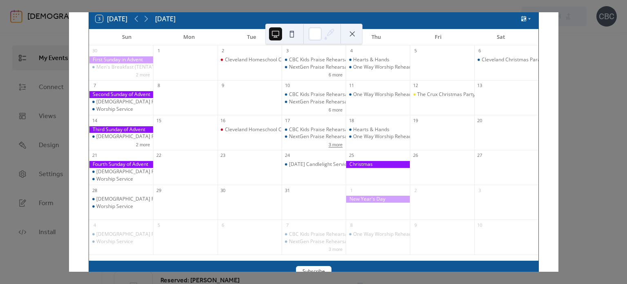
click at [330, 144] on button "3 more" at bounding box center [335, 143] width 20 height 7
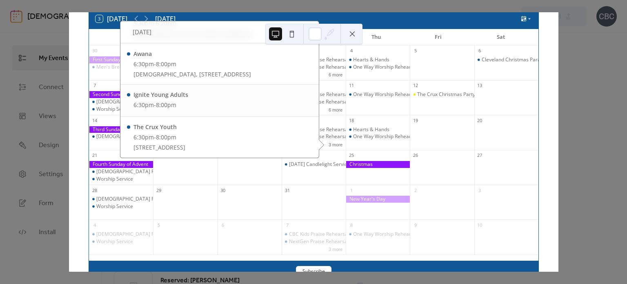
scroll to position [97, 0]
click at [142, 49] on div "Awana" at bounding box center [192, 53] width 118 height 9
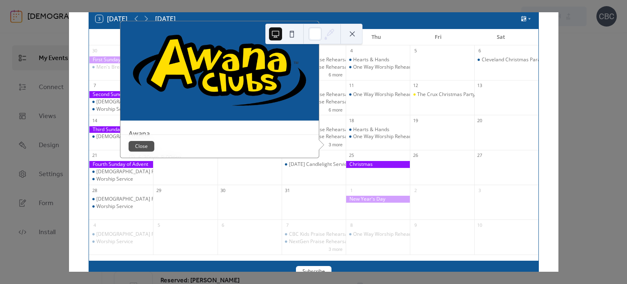
click at [140, 147] on button "Close" at bounding box center [142, 146] width 26 height 11
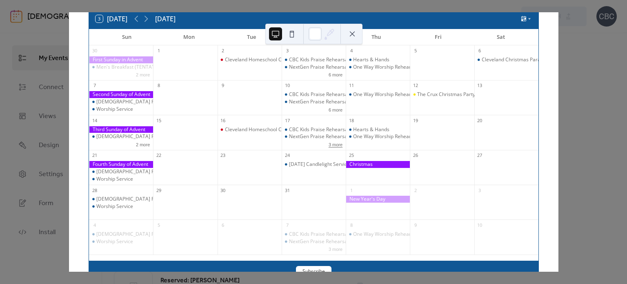
click at [335, 144] on button "3 more" at bounding box center [335, 143] width 20 height 7
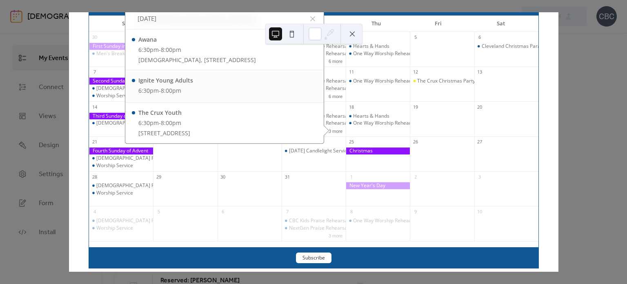
scroll to position [47, 0]
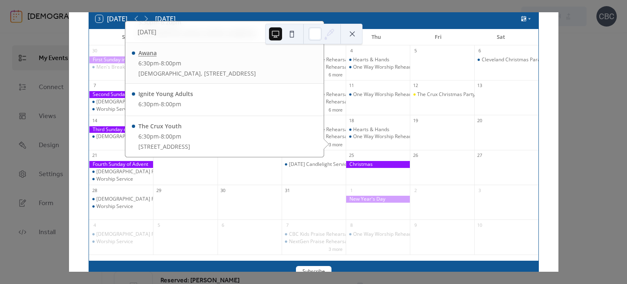
click at [142, 49] on div "Awana" at bounding box center [197, 53] width 118 height 9
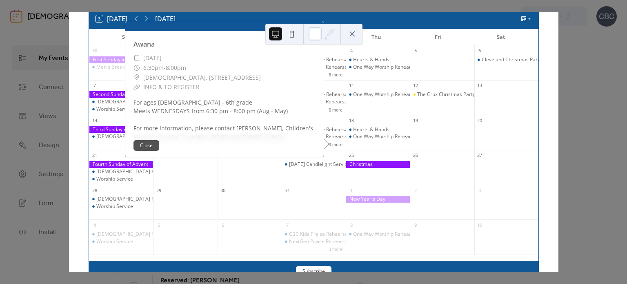
scroll to position [113, 0]
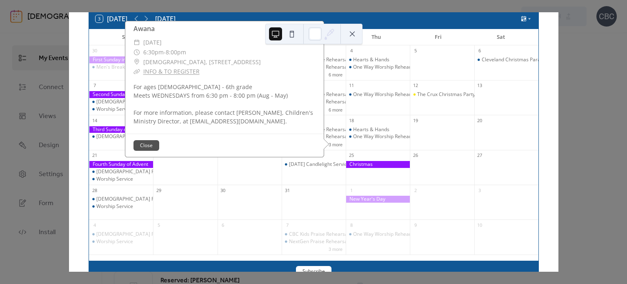
click at [147, 142] on button "Close" at bounding box center [146, 145] width 26 height 11
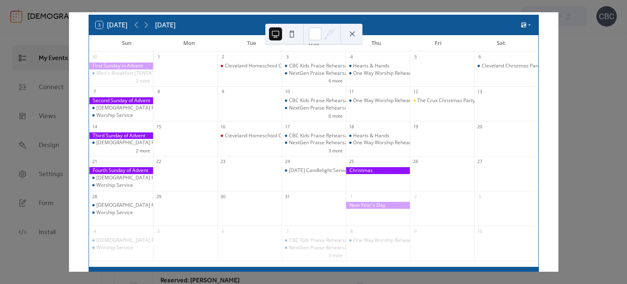
scroll to position [0, 0]
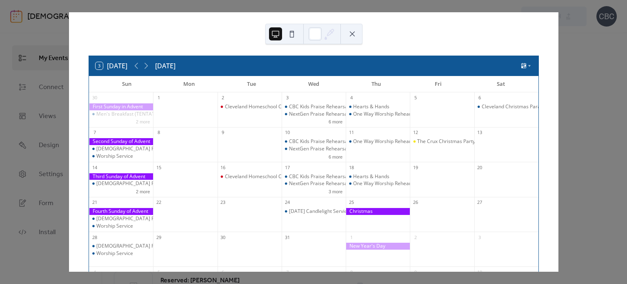
click at [353, 33] on button at bounding box center [352, 33] width 13 height 13
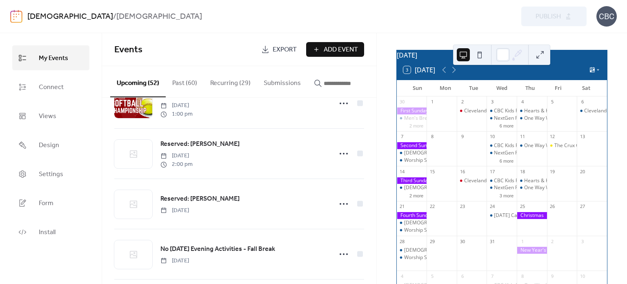
scroll to position [41, 0]
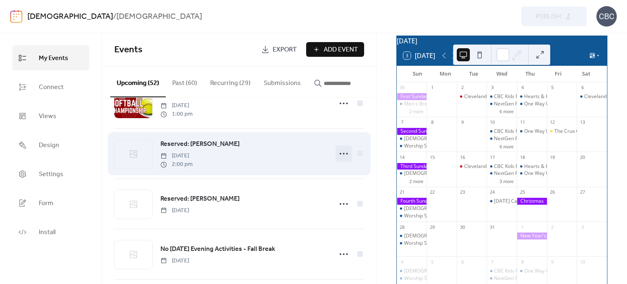
click at [339, 156] on icon at bounding box center [343, 153] width 13 height 13
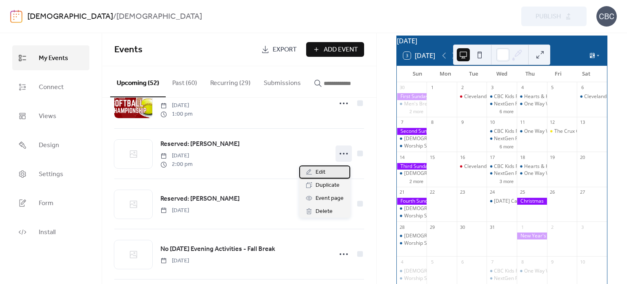
click at [320, 173] on span "Edit" at bounding box center [321, 172] width 10 height 10
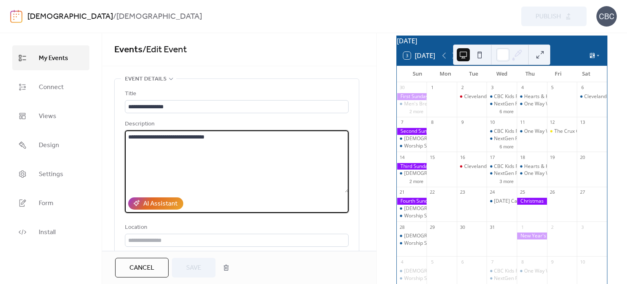
drag, startPoint x: 225, startPoint y: 135, endPoint x: 125, endPoint y: 134, distance: 100.4
click at [125, 134] on textarea "**********" at bounding box center [237, 161] width 224 height 62
type textarea "**********"
click at [206, 272] on button "Save" at bounding box center [194, 268] width 44 height 20
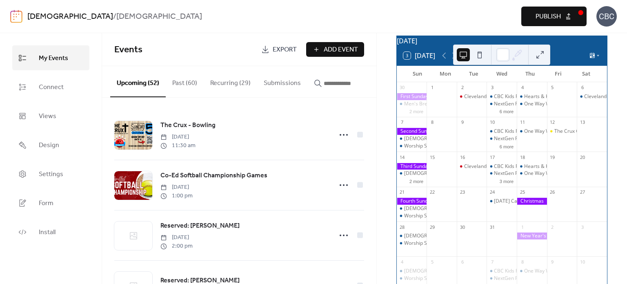
click at [533, 17] on button "Publish" at bounding box center [553, 17] width 65 height 20
